Goal: Use online tool/utility: Utilize a website feature to perform a specific function

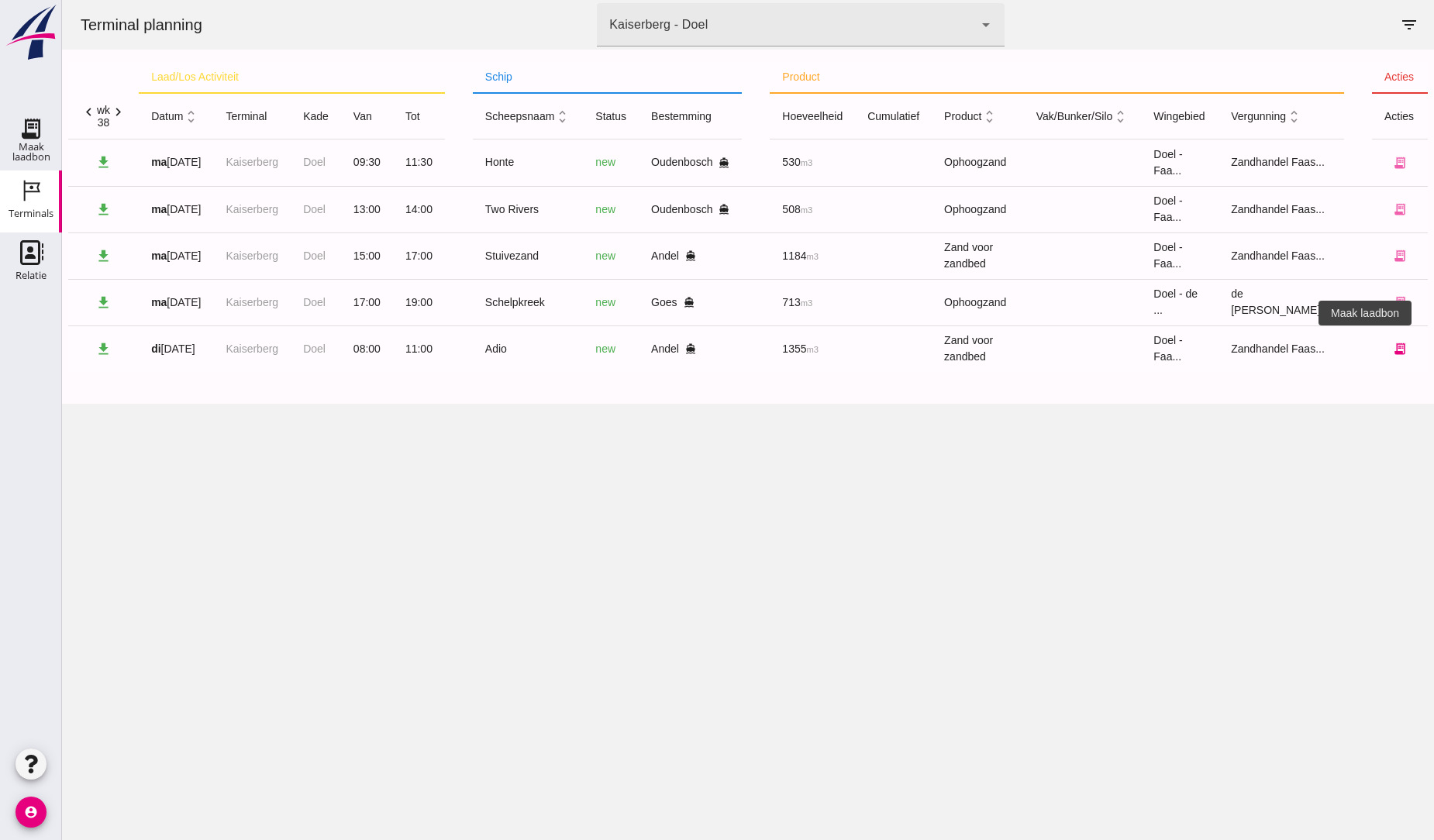
click at [1393, 346] on icon "receipt_long" at bounding box center [1399, 348] width 14 height 14
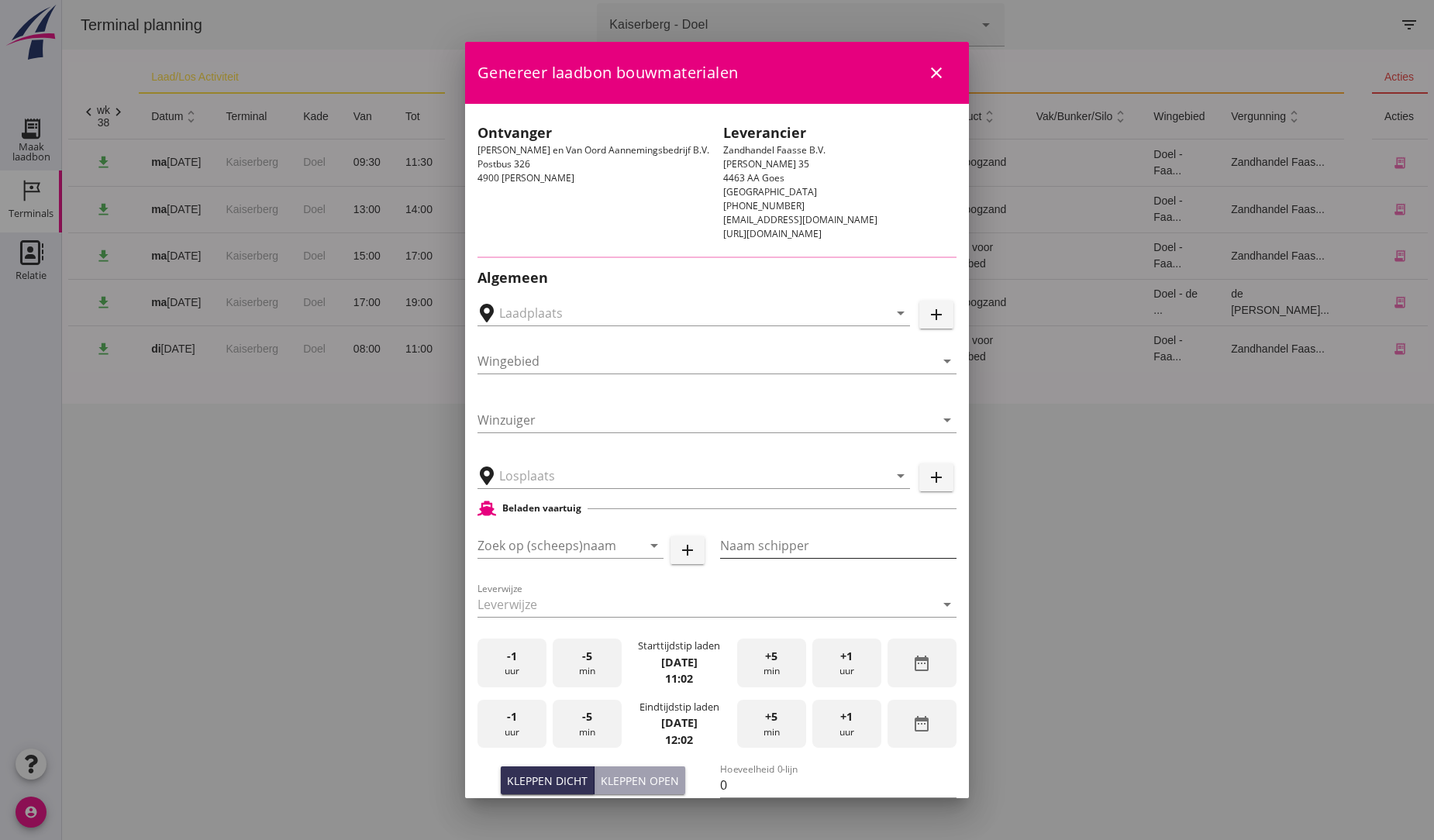
type input "MvO [PERSON_NAME], [PERSON_NAME]"
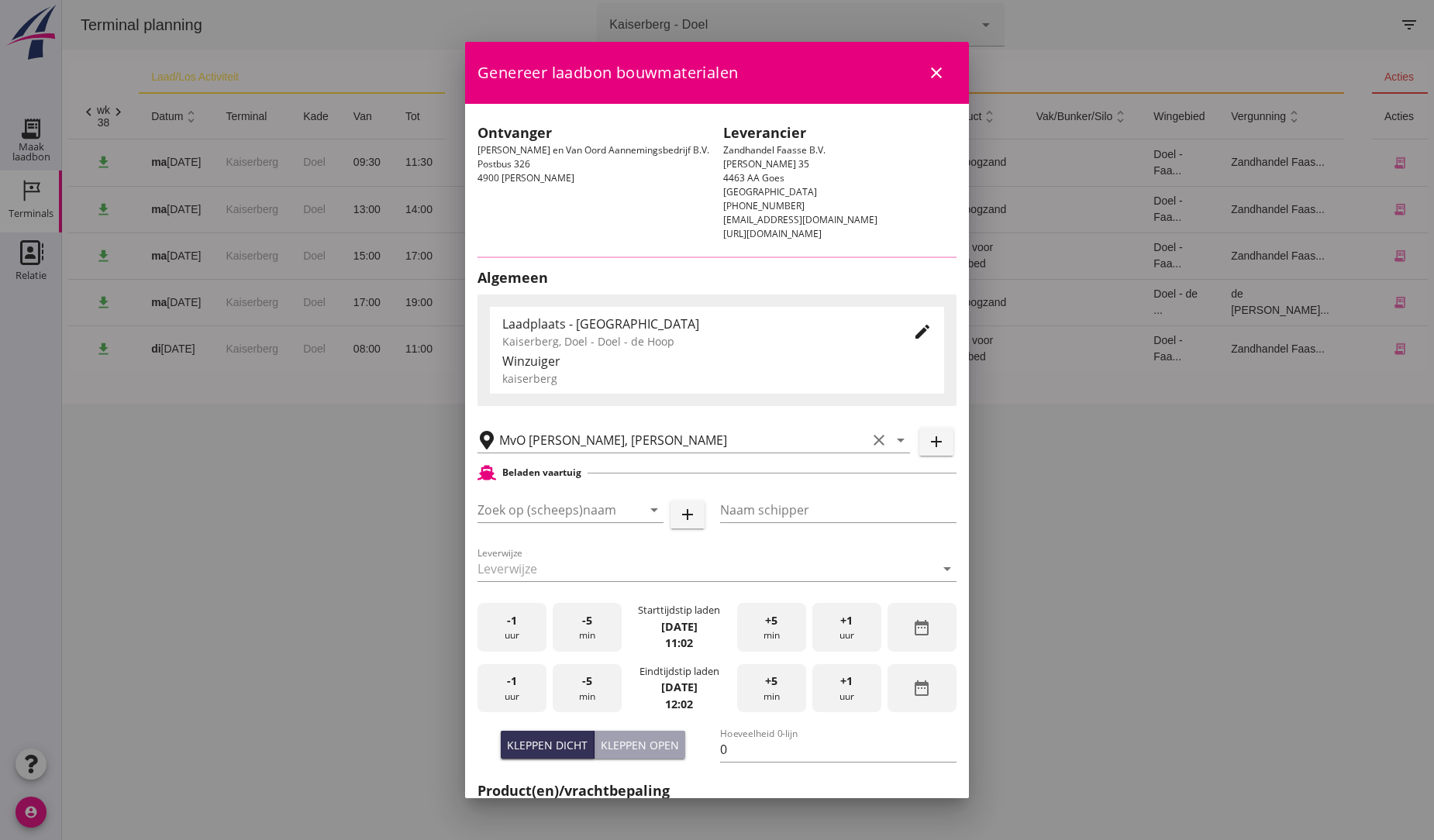
type input "Adio"
type input "A de Groot"
type input "1355"
type input "Zand voor zandbed (6120)"
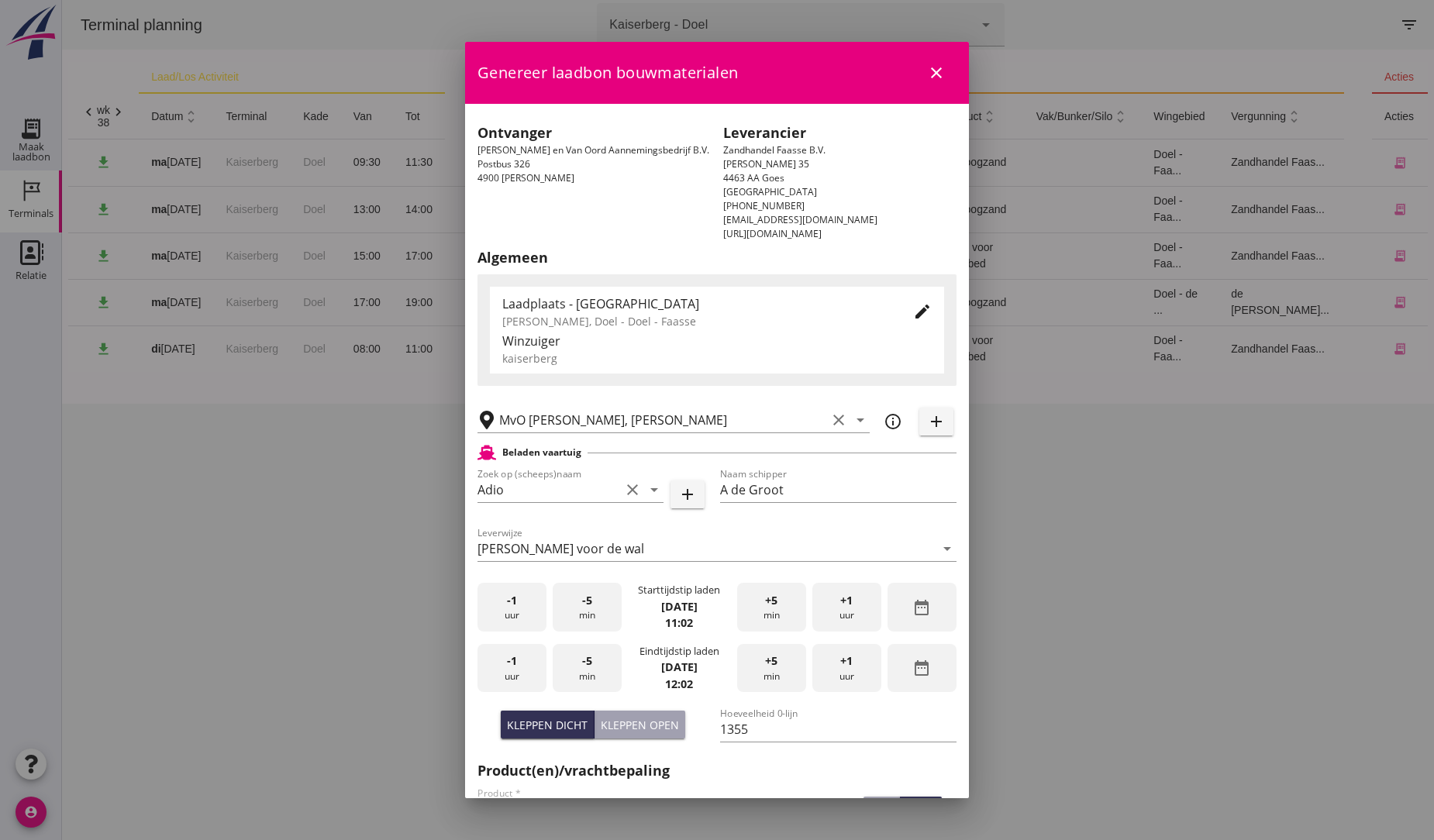
scroll to position [86, 0]
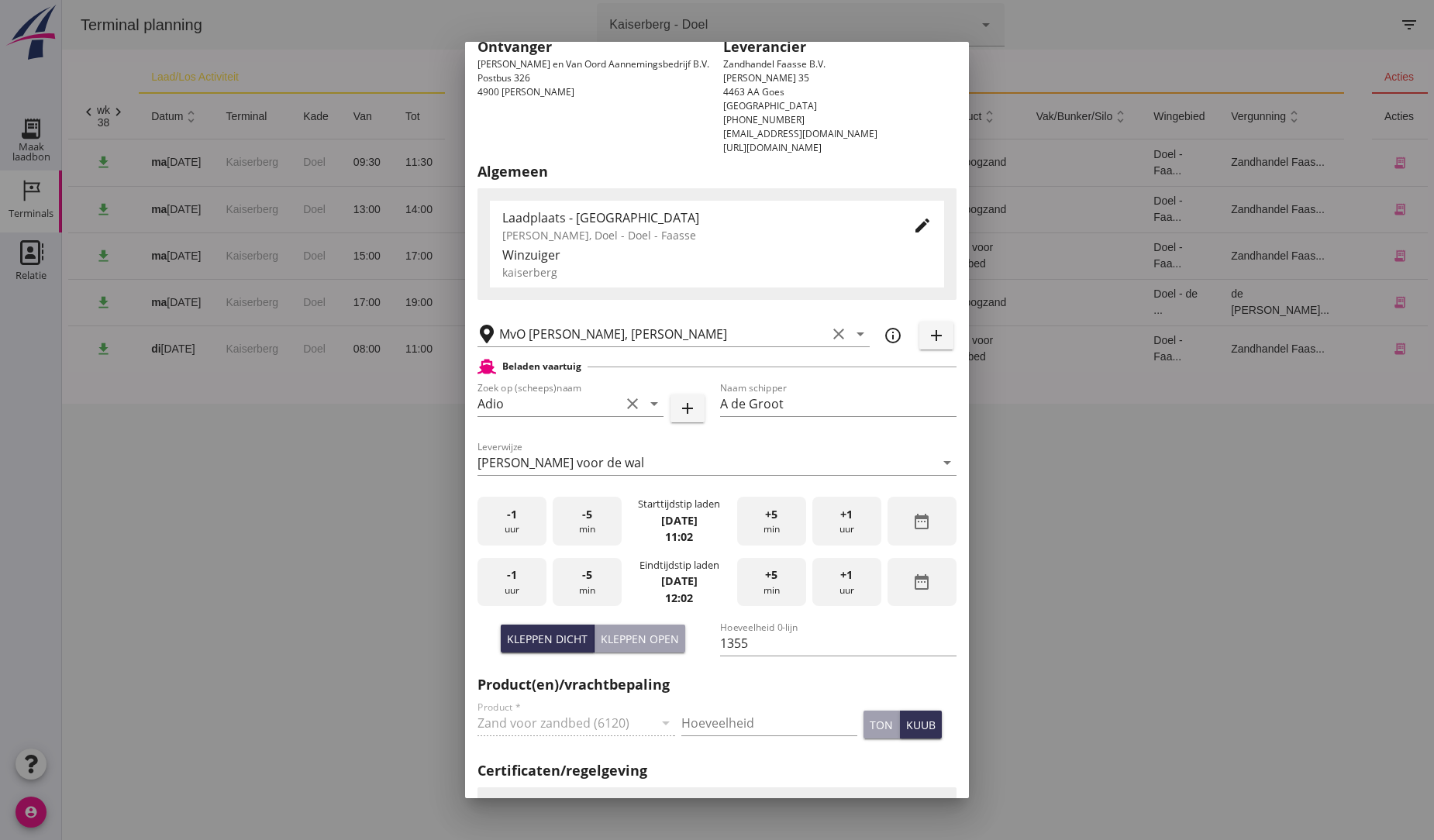
click at [832, 586] on div "+1 uur" at bounding box center [847, 582] width 69 height 49
click at [496, 519] on div "-1 uur" at bounding box center [512, 521] width 69 height 49
click at [515, 585] on div "-1 uur" at bounding box center [512, 582] width 69 height 49
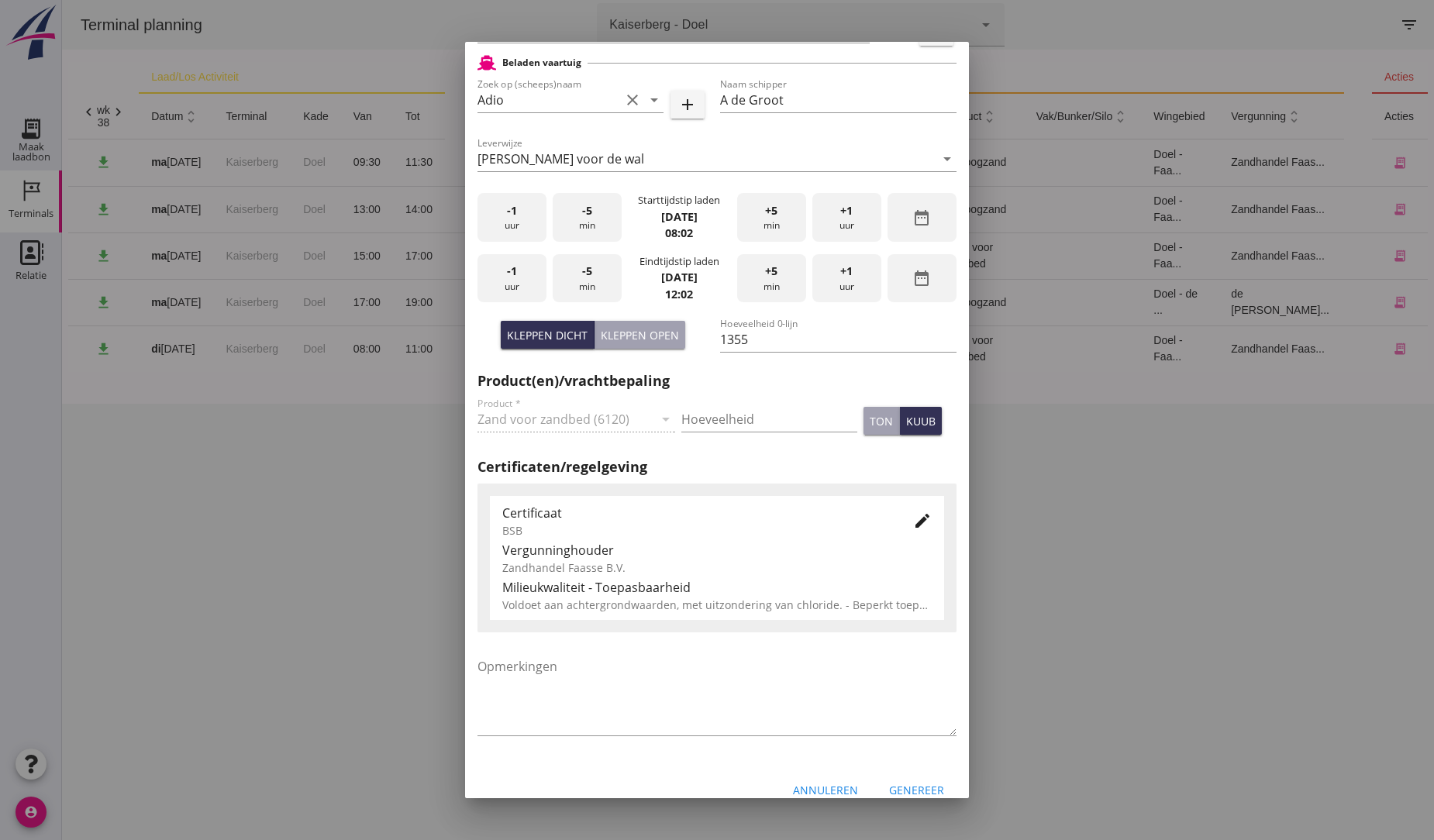
scroll to position [411, 0]
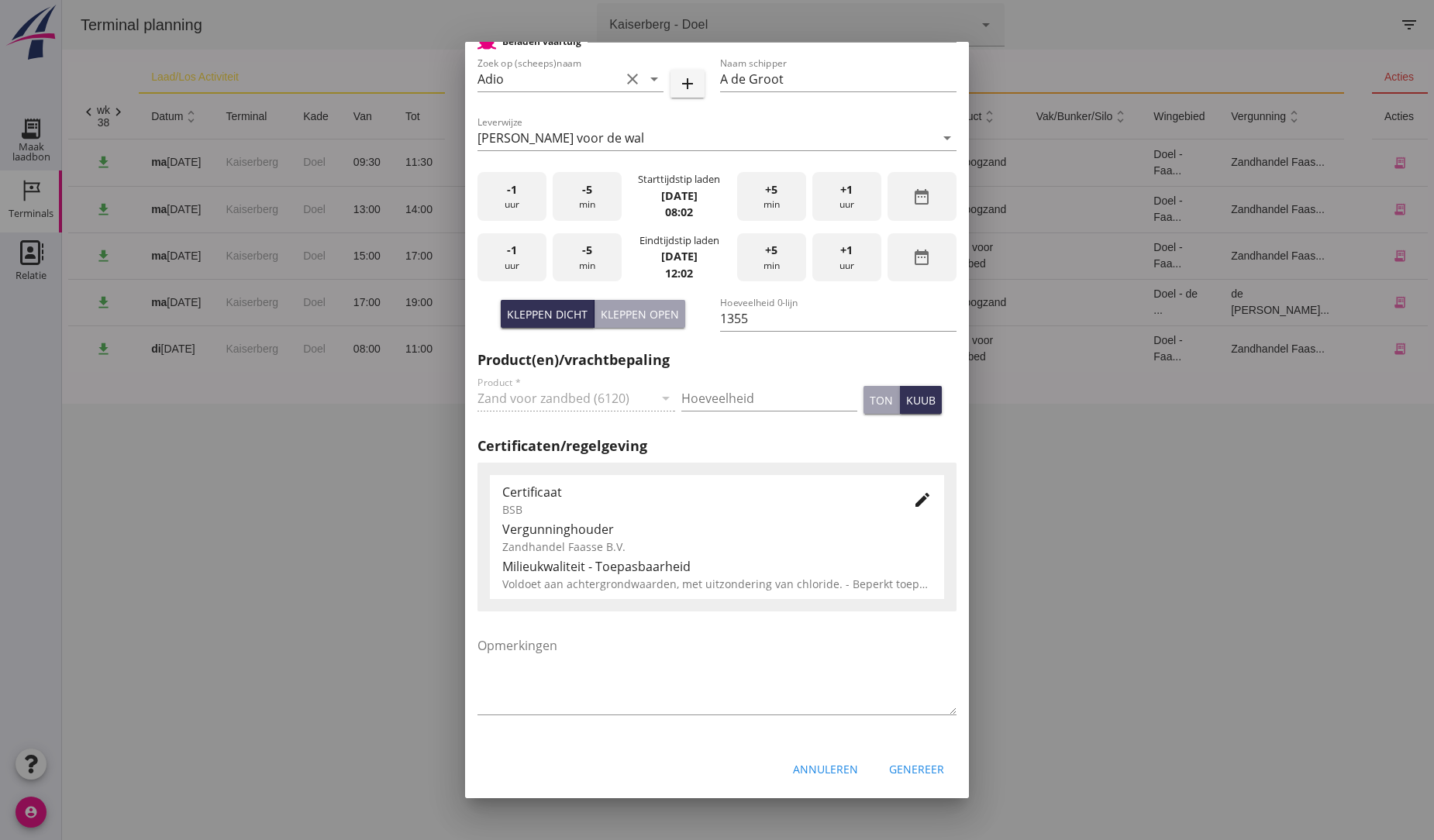
click at [907, 772] on div "Genereer" at bounding box center [917, 769] width 55 height 16
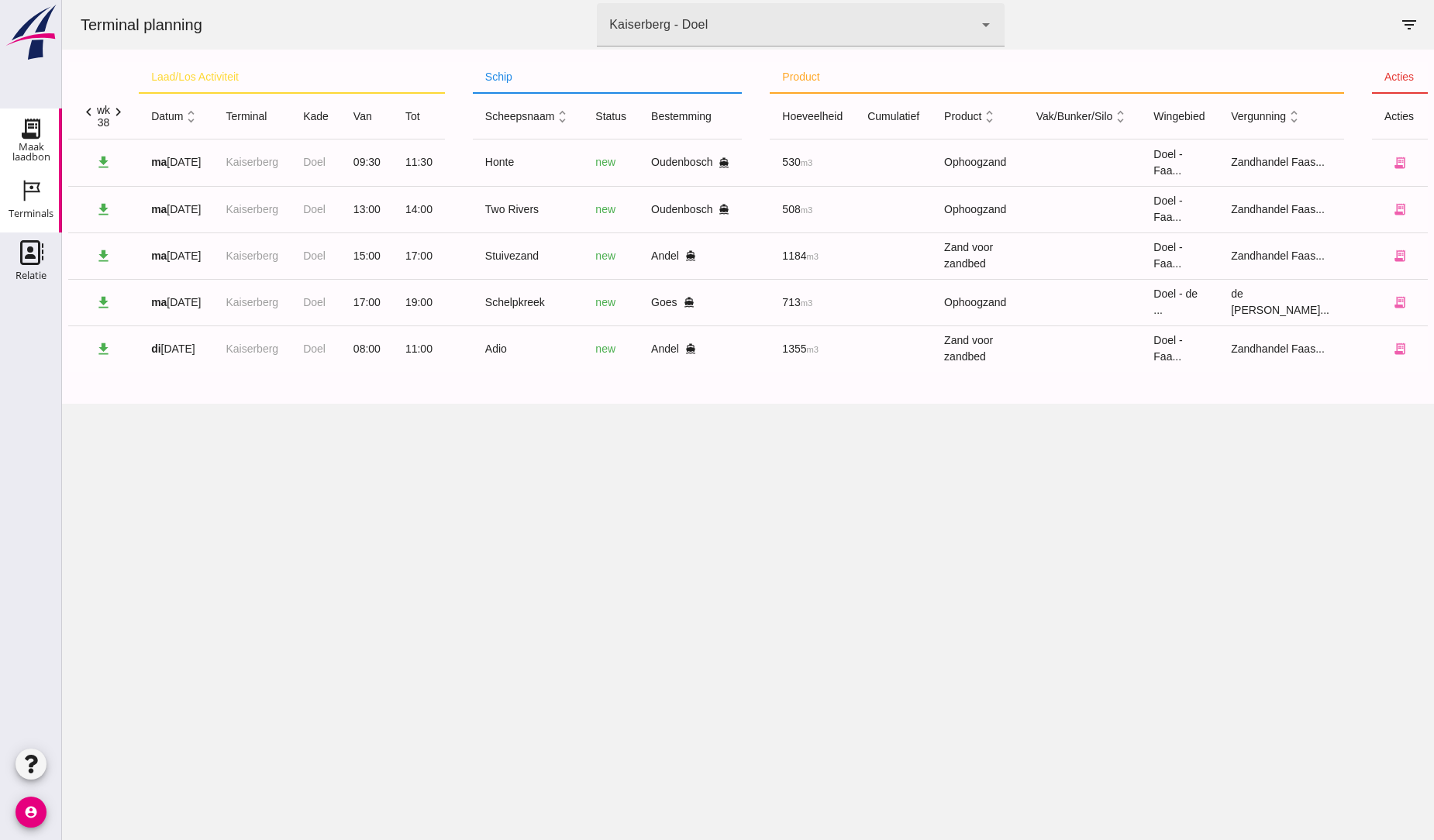
click at [20, 135] on icon "Maak laadbon" at bounding box center [31, 128] width 25 height 25
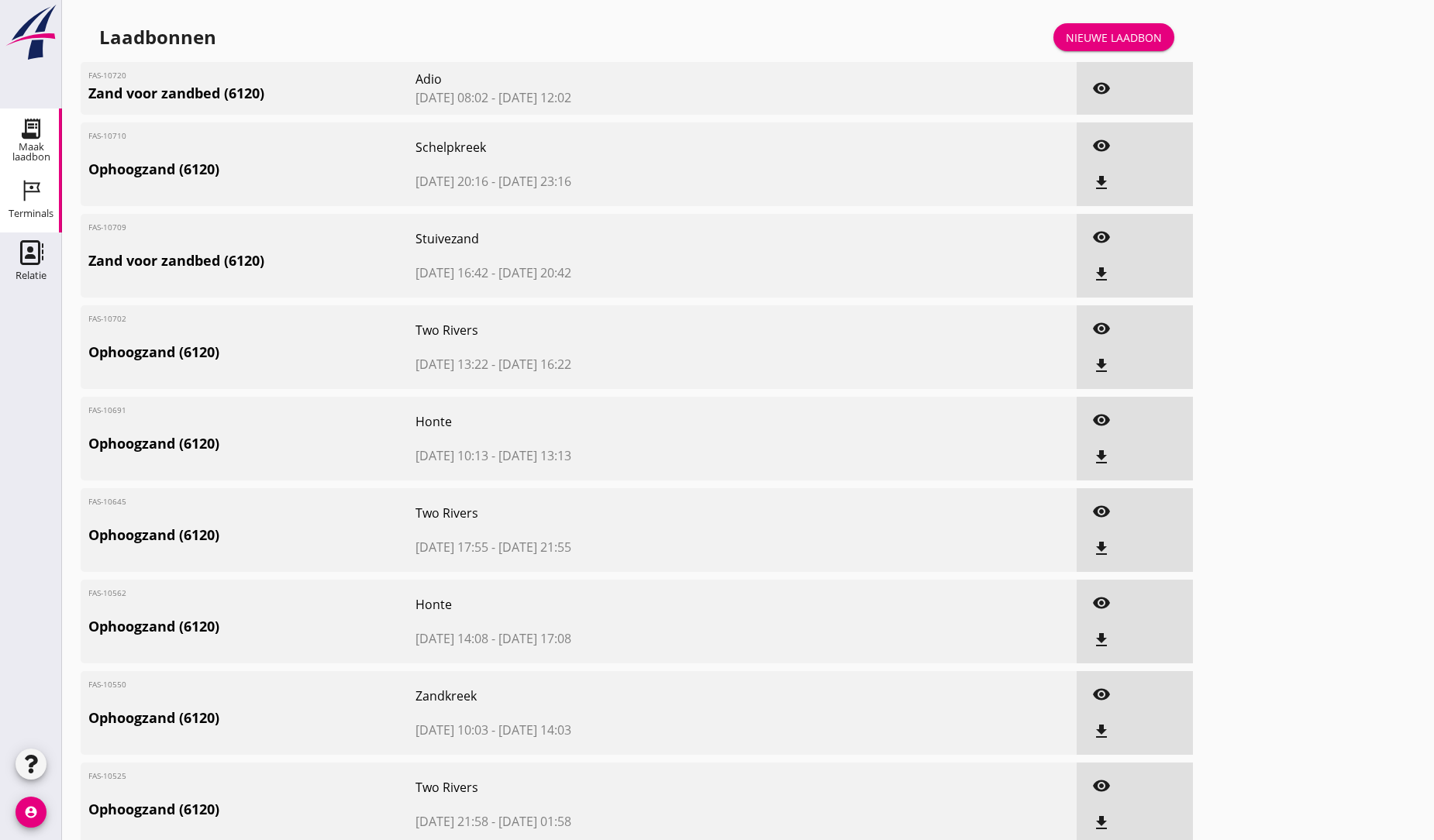
click at [31, 205] on div "Terminals" at bounding box center [31, 213] width 45 height 22
